Goal: Task Accomplishment & Management: Manage account settings

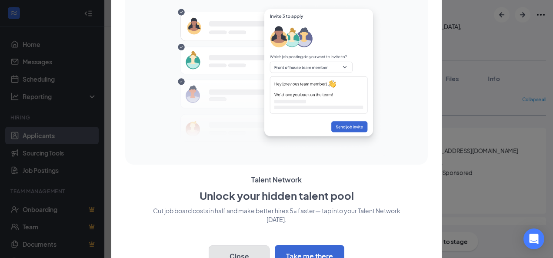
click at [260, 254] on button "Close" at bounding box center [239, 257] width 61 height 22
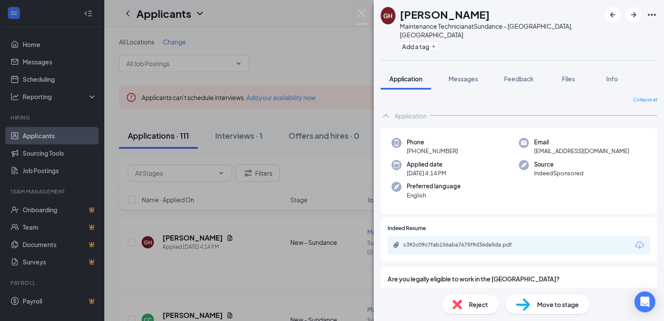
click at [42, 137] on div "GH [PERSON_NAME] Maintenance Technician at [GEOGRAPHIC_DATA] - [GEOGRAPHIC_DATA…" at bounding box center [332, 160] width 664 height 321
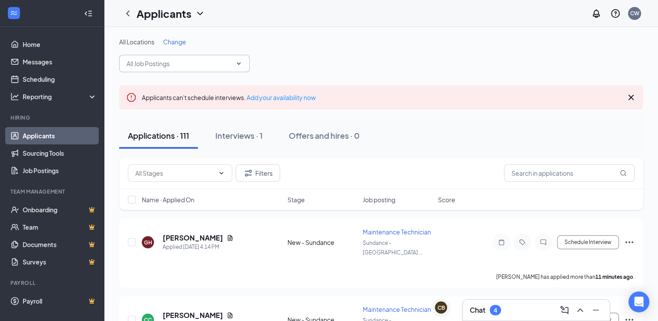
click at [240, 62] on icon "ChevronDown" at bounding box center [238, 63] width 7 height 7
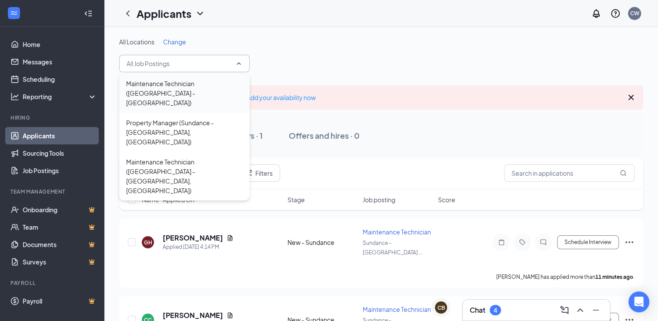
click at [200, 88] on div "Maintenance Technician ([GEOGRAPHIC_DATA] - [GEOGRAPHIC_DATA])" at bounding box center [184, 93] width 117 height 29
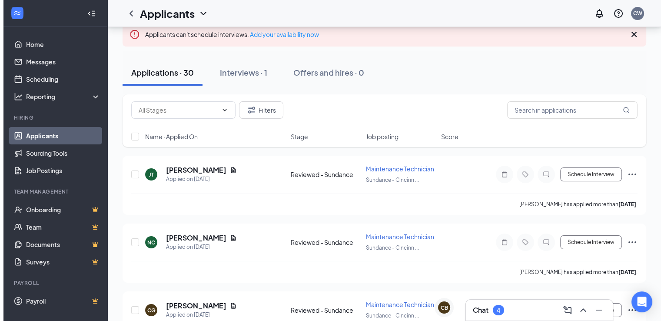
scroll to position [74, 0]
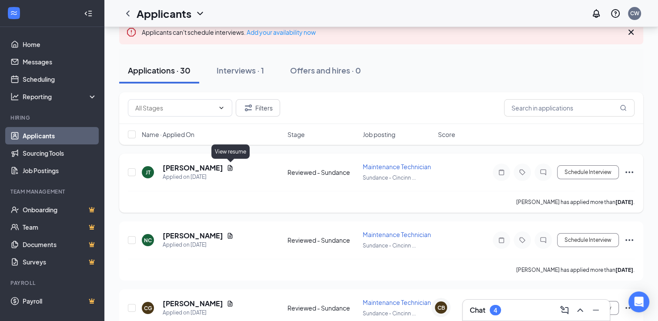
click at [230, 168] on icon "Document" at bounding box center [230, 167] width 7 height 7
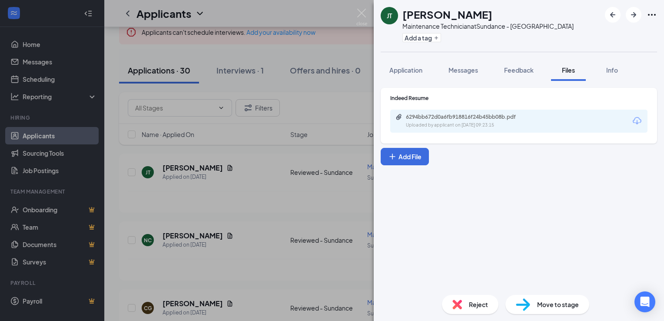
click at [553, 121] on icon "Download" at bounding box center [637, 121] width 10 height 10
click at [553, 17] on icon "ArrowRight" at bounding box center [634, 15] width 10 height 10
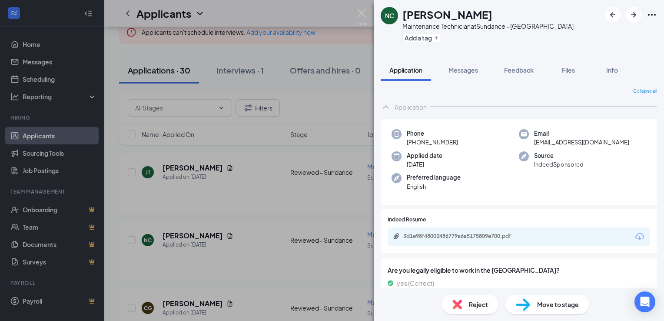
click at [553, 234] on icon "Download" at bounding box center [640, 236] width 10 height 10
click at [201, 258] on div "NC [PERSON_NAME] Maintenance Technician at [GEOGRAPHIC_DATA] - [GEOGRAPHIC_DATA…" at bounding box center [332, 160] width 664 height 321
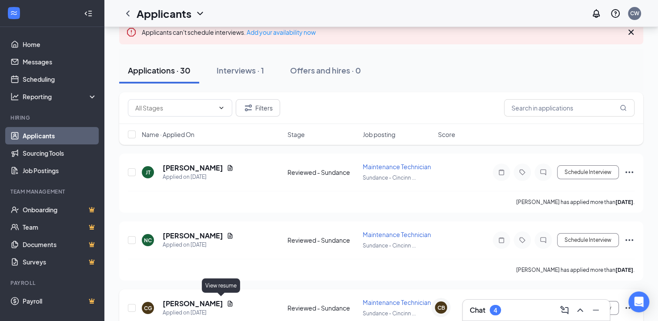
click at [227, 258] on icon "Document" at bounding box center [230, 303] width 7 height 7
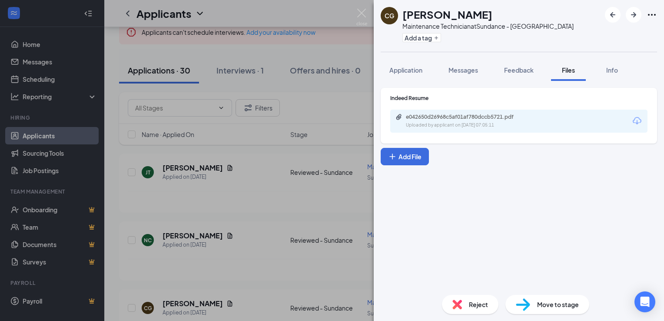
click at [553, 122] on icon "Download" at bounding box center [637, 121] width 10 height 10
click at [553, 17] on icon "ArrowRight" at bounding box center [634, 15] width 10 height 10
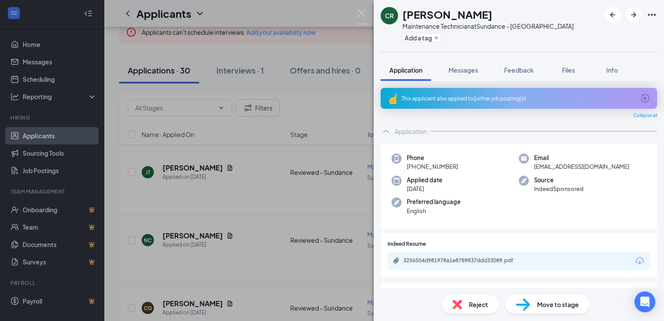
click at [553, 258] on icon "Download" at bounding box center [640, 260] width 9 height 7
click at [553, 17] on icon "ArrowRight" at bounding box center [633, 14] width 5 height 5
click at [553, 258] on icon "Download" at bounding box center [640, 261] width 10 height 10
click at [553, 17] on icon "ArrowRight" at bounding box center [634, 15] width 10 height 10
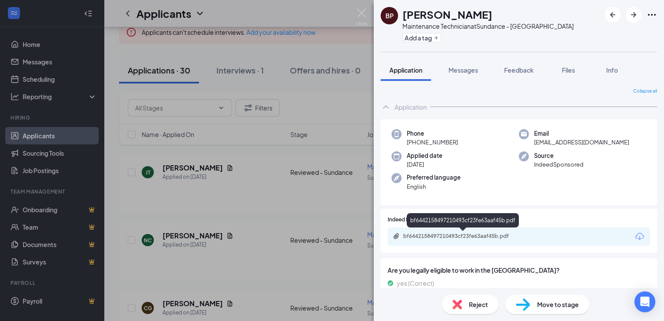
click at [470, 236] on div "bf6442158497210493cf23fe63aaf45b.pdf" at bounding box center [464, 236] width 122 height 7
click at [553, 17] on icon "ArrowRight" at bounding box center [634, 15] width 10 height 10
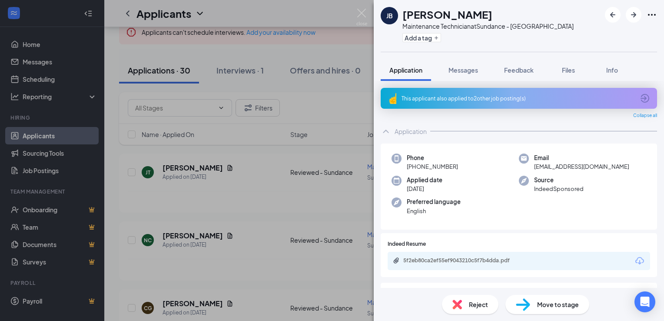
click at [553, 258] on icon "Download" at bounding box center [640, 260] width 9 height 7
click at [553, 14] on icon "ArrowRight" at bounding box center [634, 15] width 10 height 10
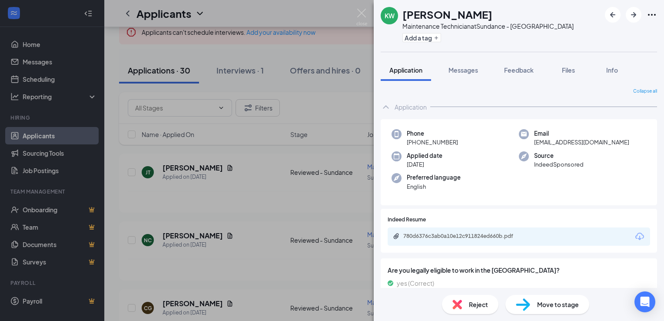
click at [553, 234] on icon "Download" at bounding box center [640, 236] width 10 height 10
click at [553, 17] on icon "ArrowRight" at bounding box center [634, 15] width 10 height 10
click at [553, 235] on icon "Download" at bounding box center [640, 236] width 10 height 10
click at [553, 17] on icon "ArrowRight" at bounding box center [634, 15] width 10 height 10
click at [553, 238] on icon "Download" at bounding box center [640, 236] width 9 height 7
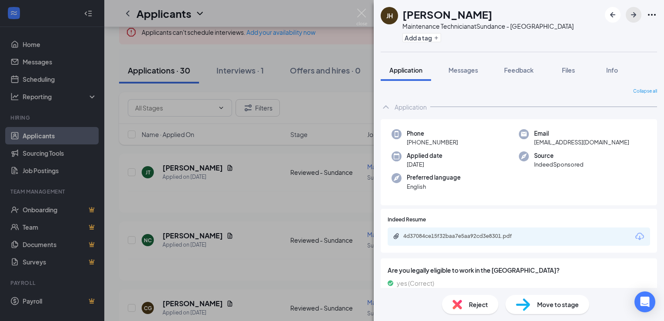
click at [553, 16] on icon "ArrowRight" at bounding box center [633, 14] width 5 height 5
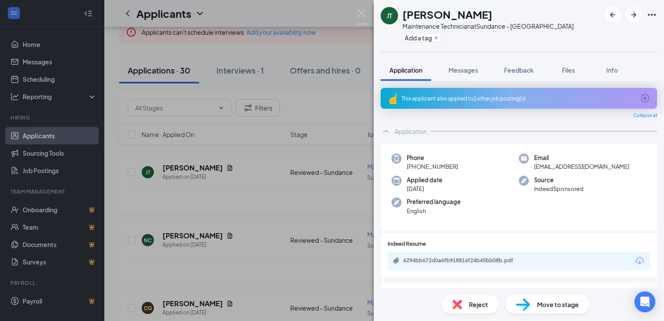
click at [553, 258] on icon "Download" at bounding box center [640, 261] width 10 height 10
